Goal: Task Accomplishment & Management: Use online tool/utility

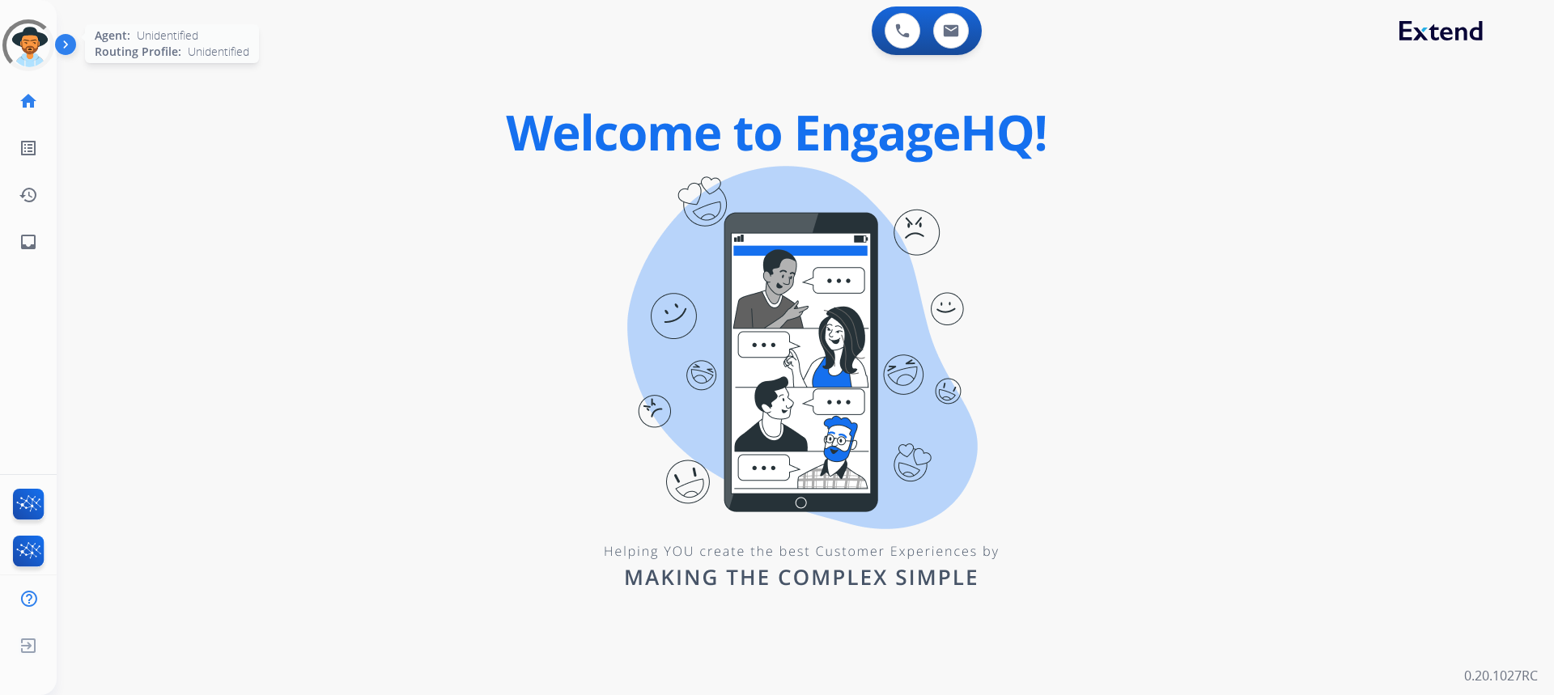
click at [11, 35] on div at bounding box center [28, 45] width 58 height 58
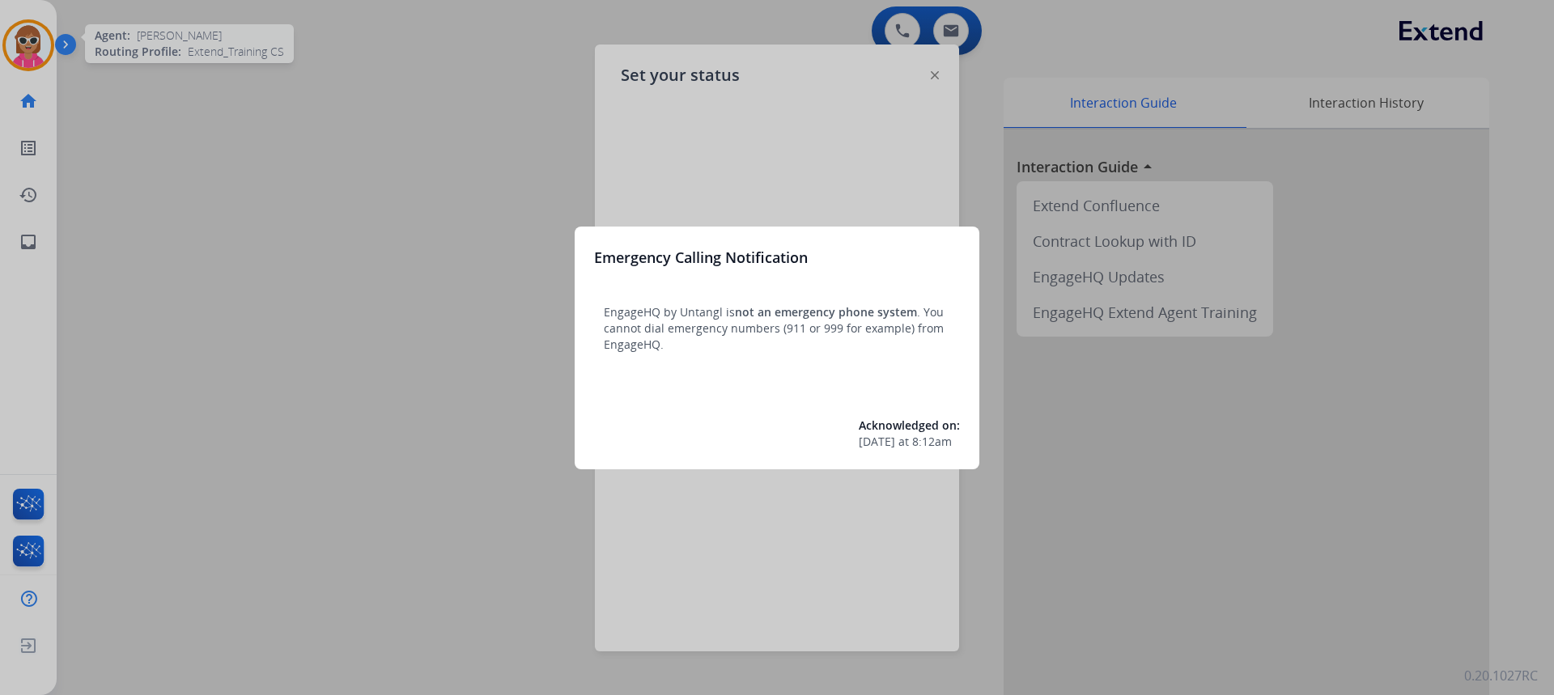
click at [449, 265] on div at bounding box center [777, 347] width 1554 height 695
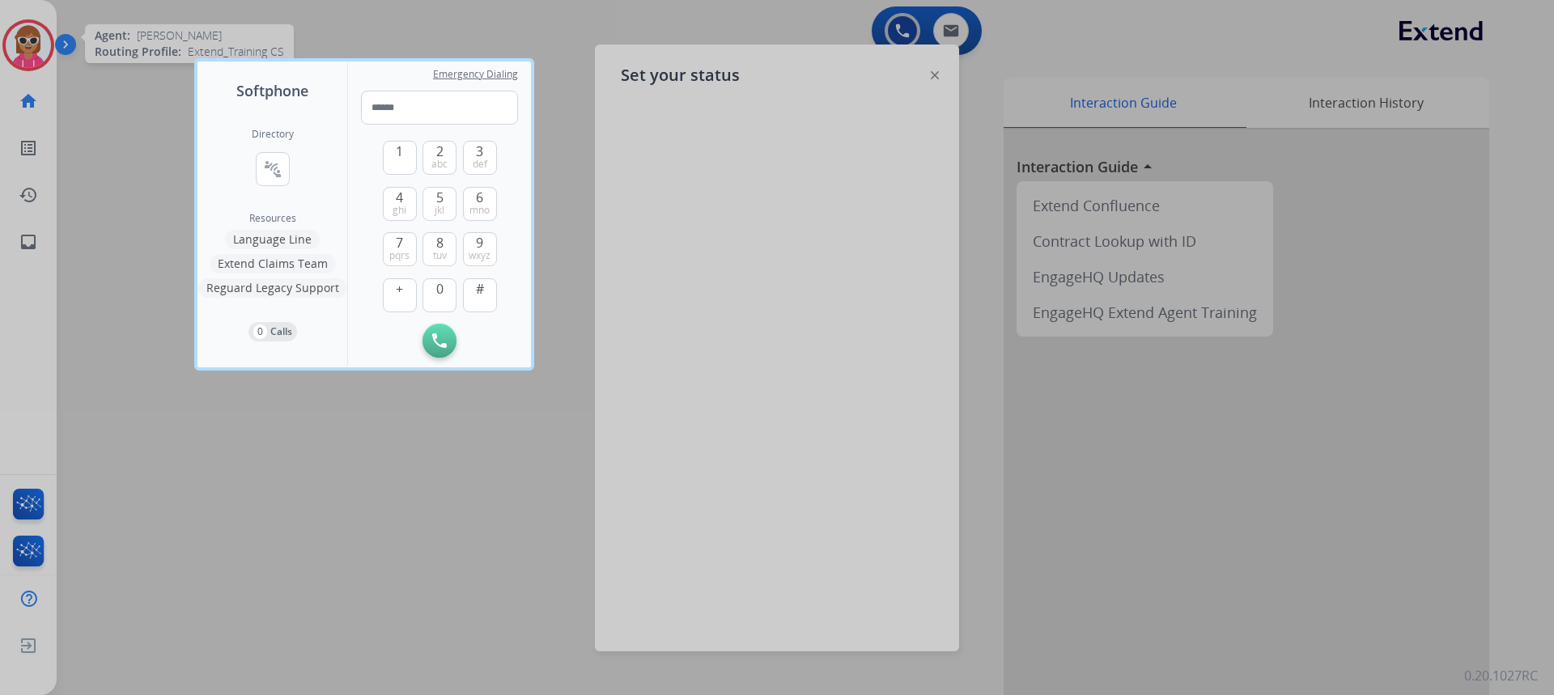
click at [448, 490] on div at bounding box center [777, 347] width 1554 height 695
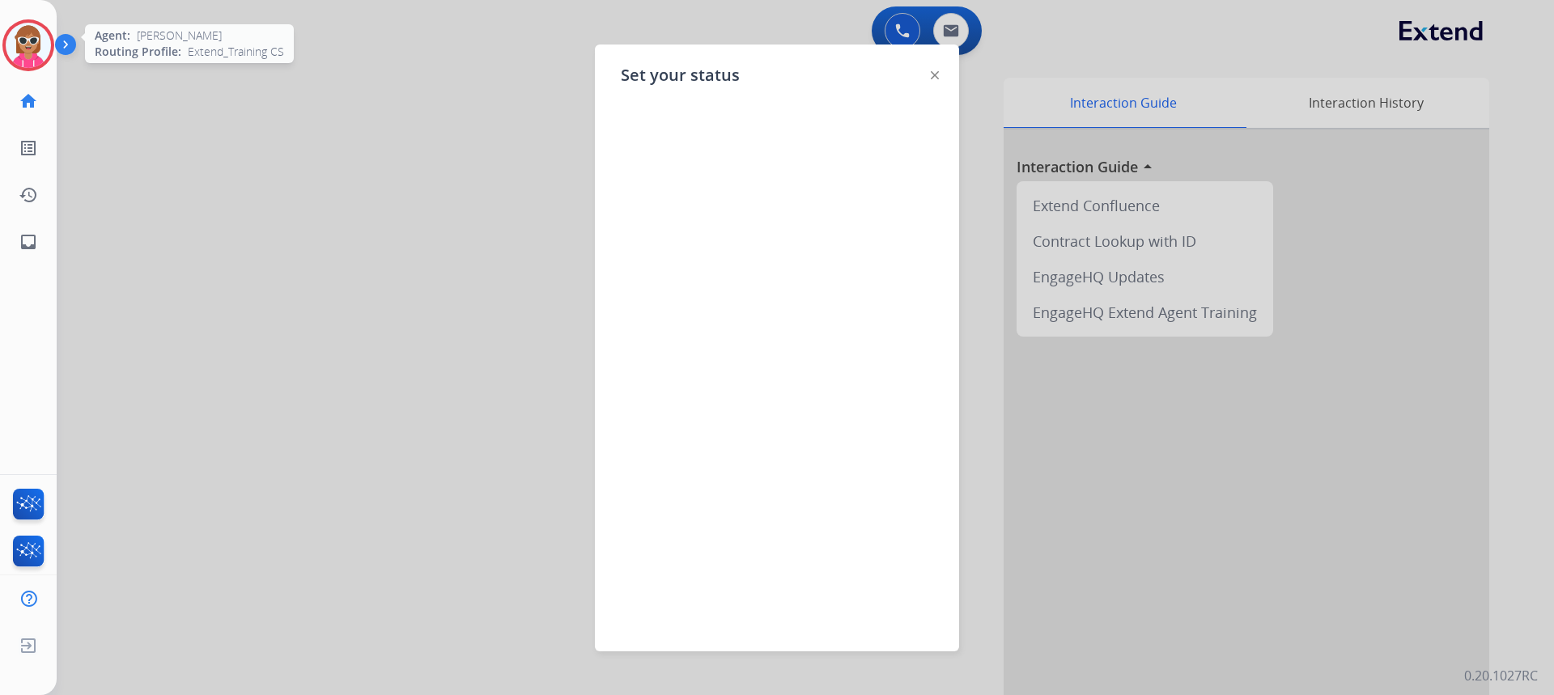
click at [28, 57] on img at bounding box center [28, 45] width 45 height 45
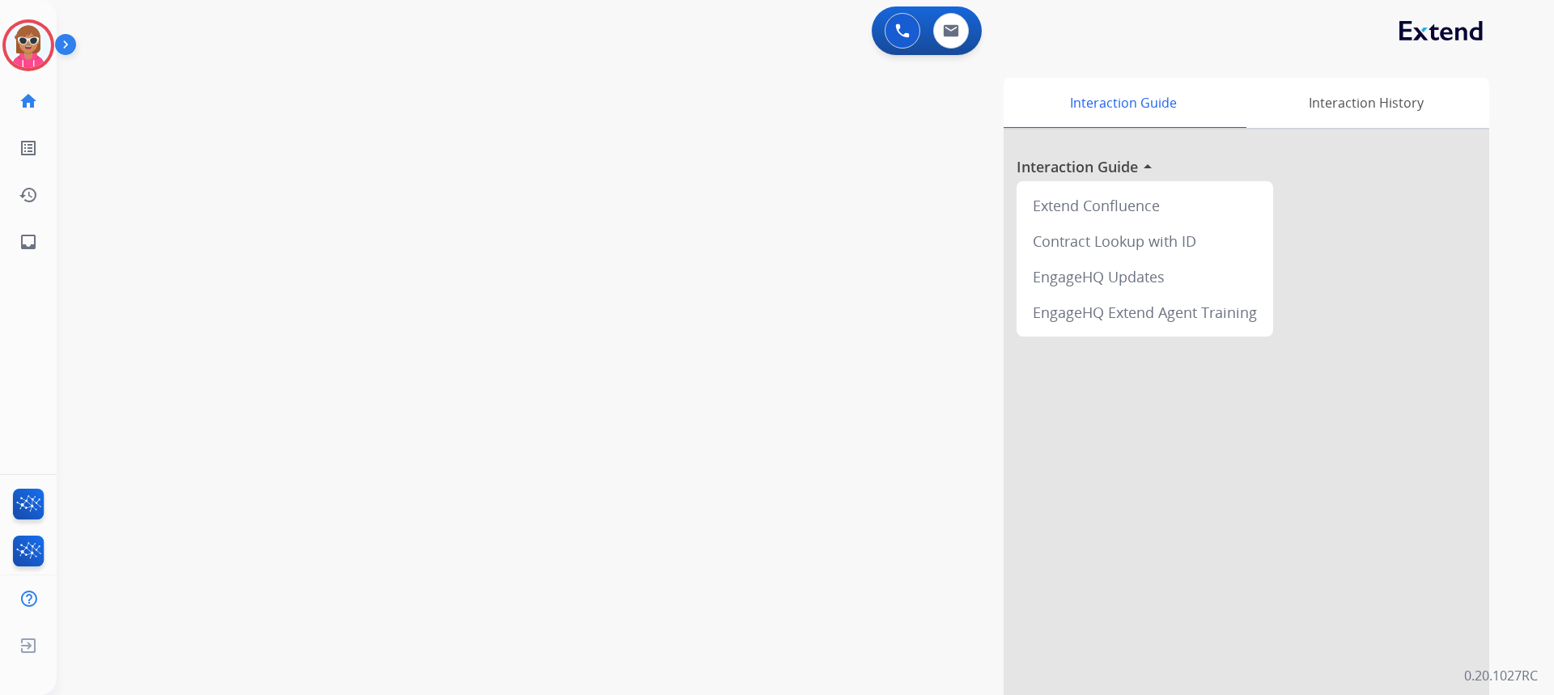
drag, startPoint x: 401, startPoint y: 232, endPoint x: 391, endPoint y: 218, distance: 17.5
click at [396, 226] on div "swap_horiz Break voice bridge close_fullscreen Connect 3-Way Call merge_type Se…" at bounding box center [786, 395] width 1458 height 675
click at [26, 37] on img at bounding box center [28, 45] width 45 height 45
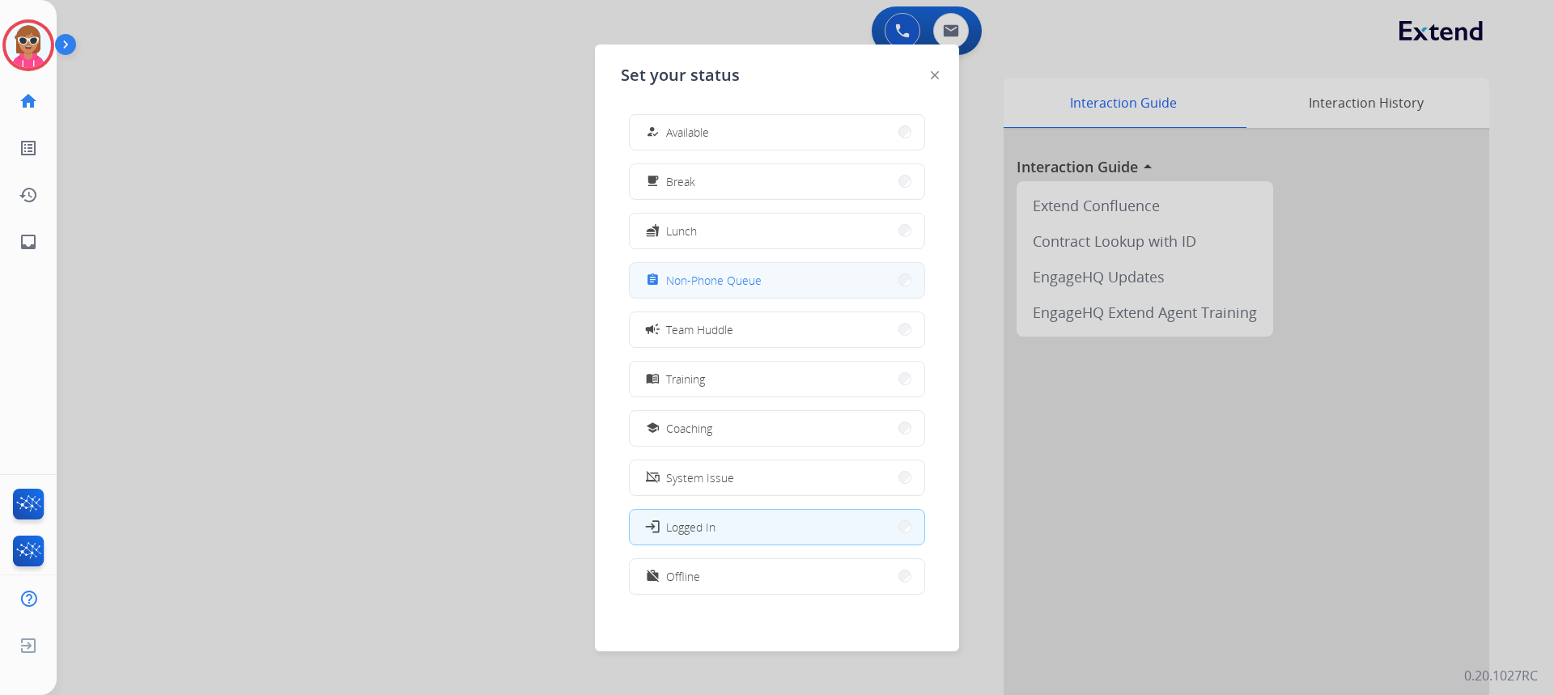
click at [731, 283] on span "Non-Phone Queue" at bounding box center [713, 280] width 95 height 17
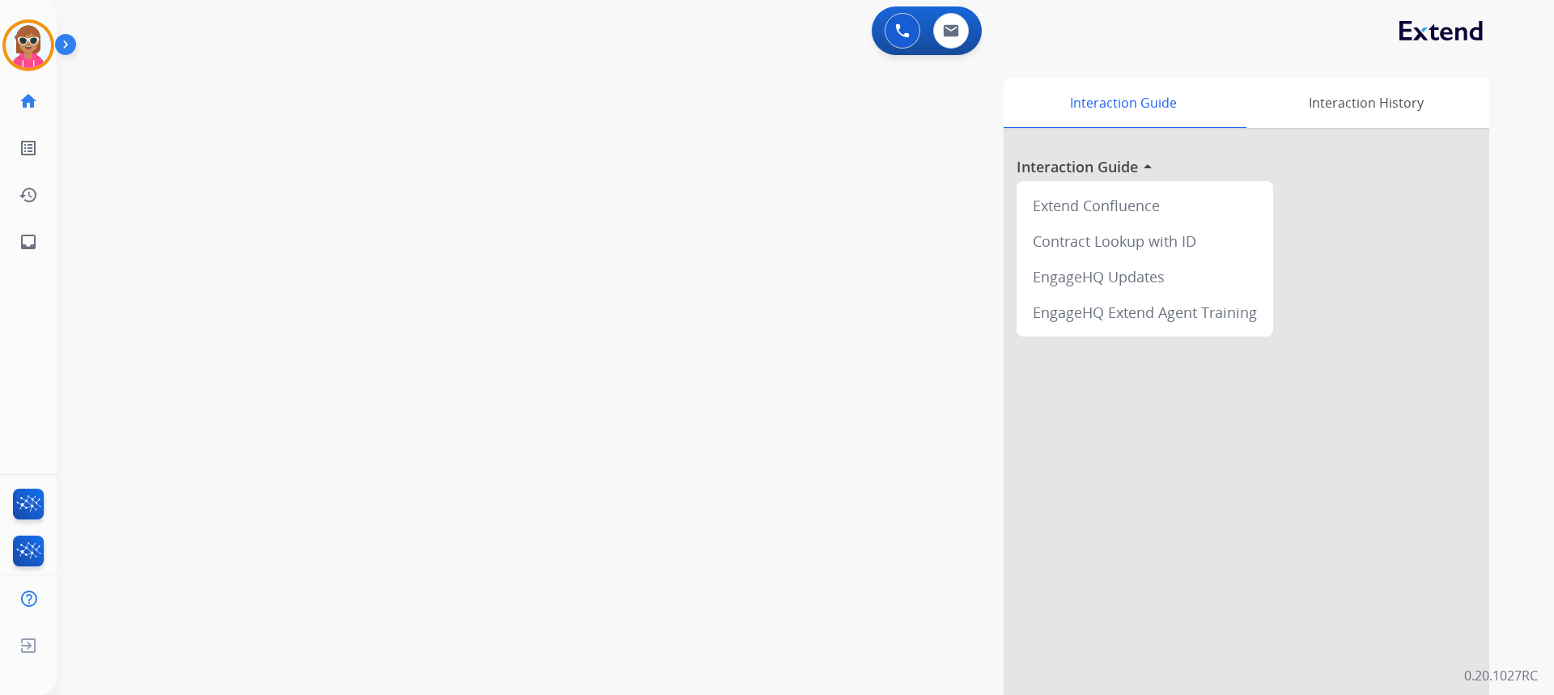
drag, startPoint x: 949, startPoint y: 277, endPoint x: 810, endPoint y: 204, distance: 157.1
click at [947, 276] on div "Interaction Guide Interaction History Interaction Guide arrow_drop_up Extend Co…" at bounding box center [1012, 405] width 953 height 655
